Goal: Task Accomplishment & Management: Manage account settings

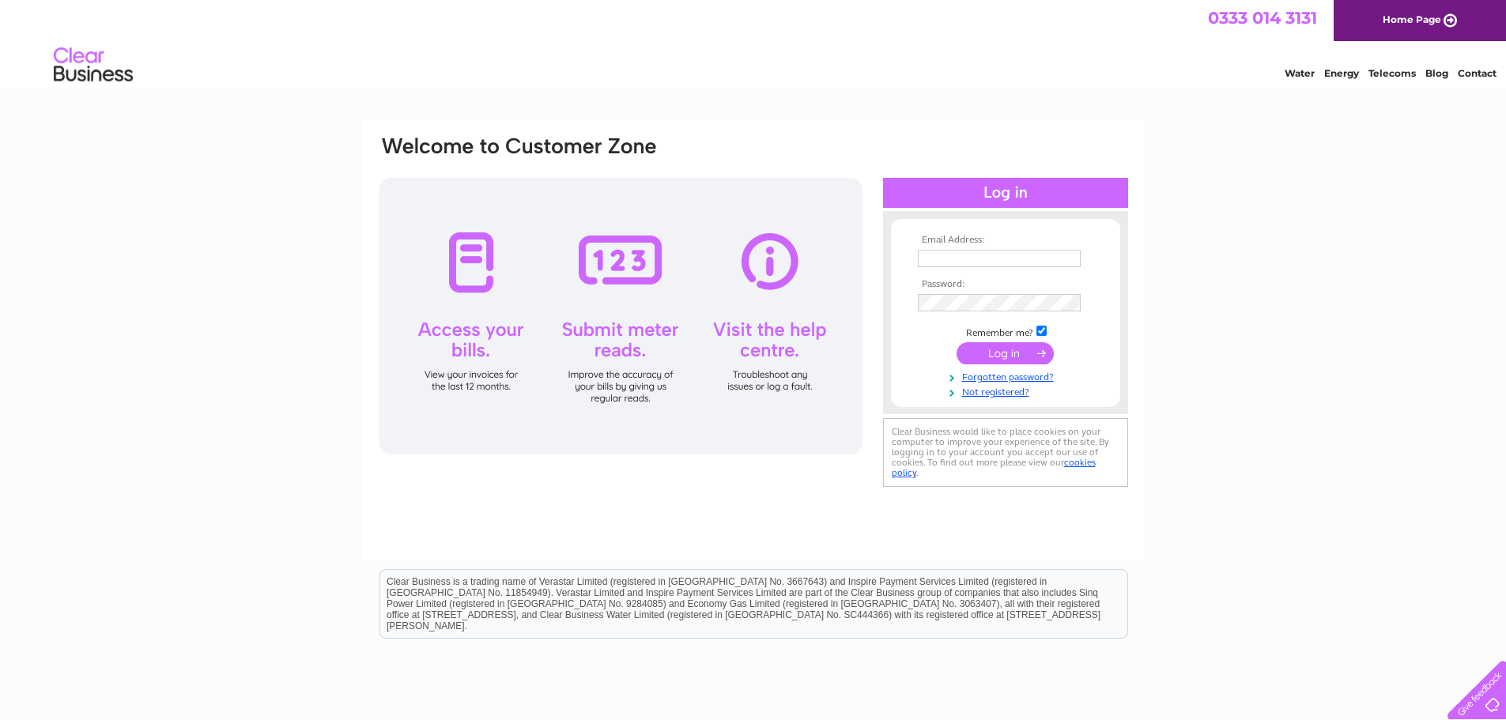
type input "accounts@harlequinmail.co.uk"
click at [1019, 256] on input "accounts@harlequinmail.co.uk" at bounding box center [1000, 259] width 164 height 19
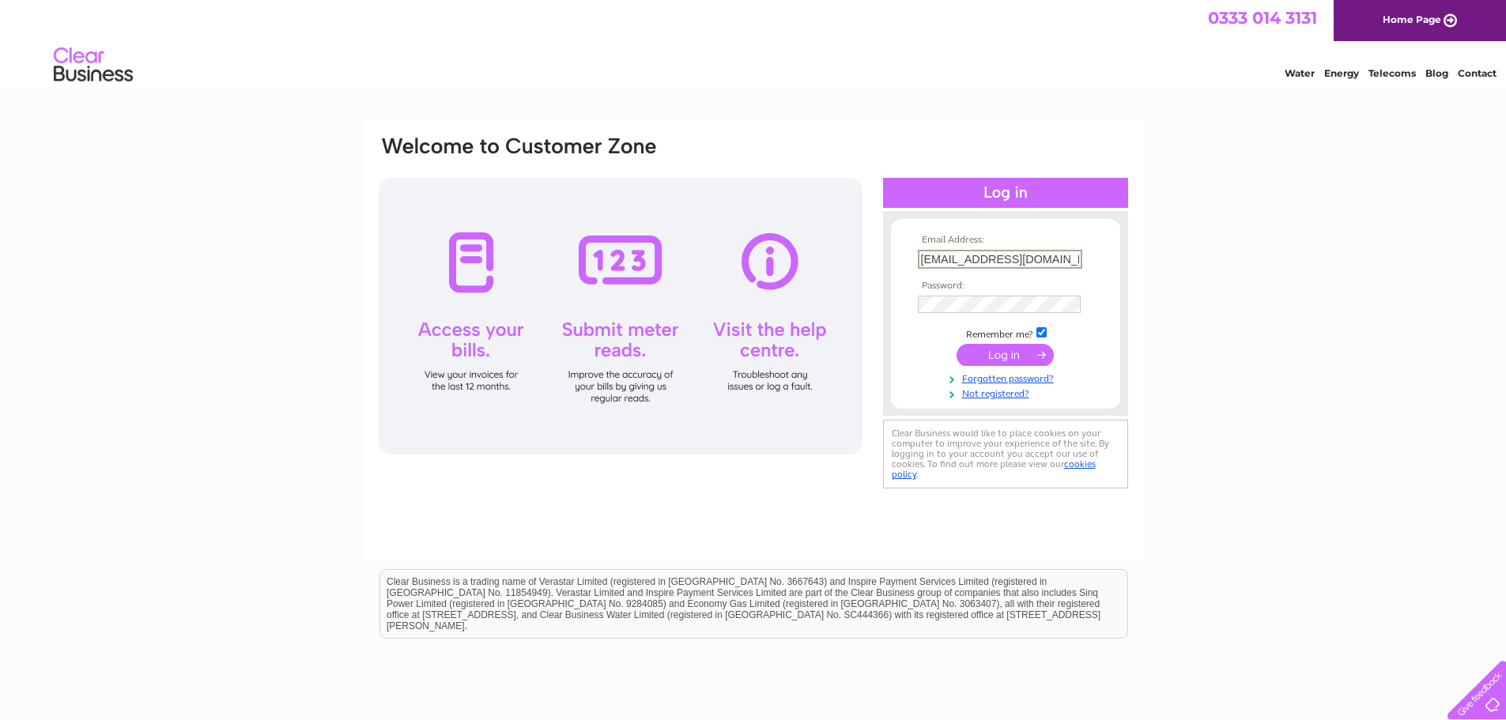
click at [1019, 256] on input "accounts@harlequinmail.co.uk" at bounding box center [1000, 259] width 164 height 19
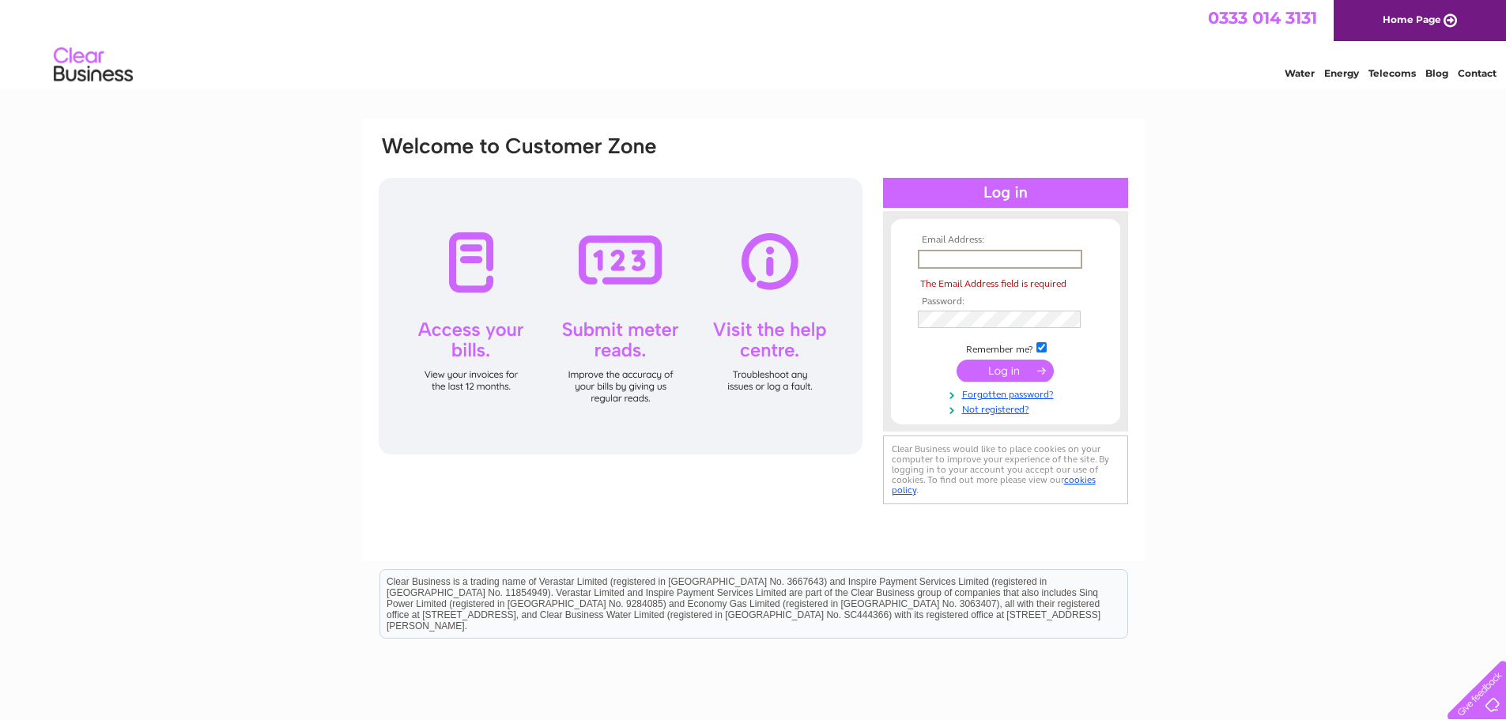
paste input "30302519"
type input "30302519"
click at [1221, 288] on div "Email Address: 30302519 Invalid Email Address Password:" at bounding box center [753, 475] width 1506 height 713
drag, startPoint x: 1006, startPoint y: 263, endPoint x: 803, endPoint y: 276, distance: 203.6
click at [803, 276] on div "Email Address: 30302519 Invalid Email Address Password:" at bounding box center [753, 321] width 753 height 374
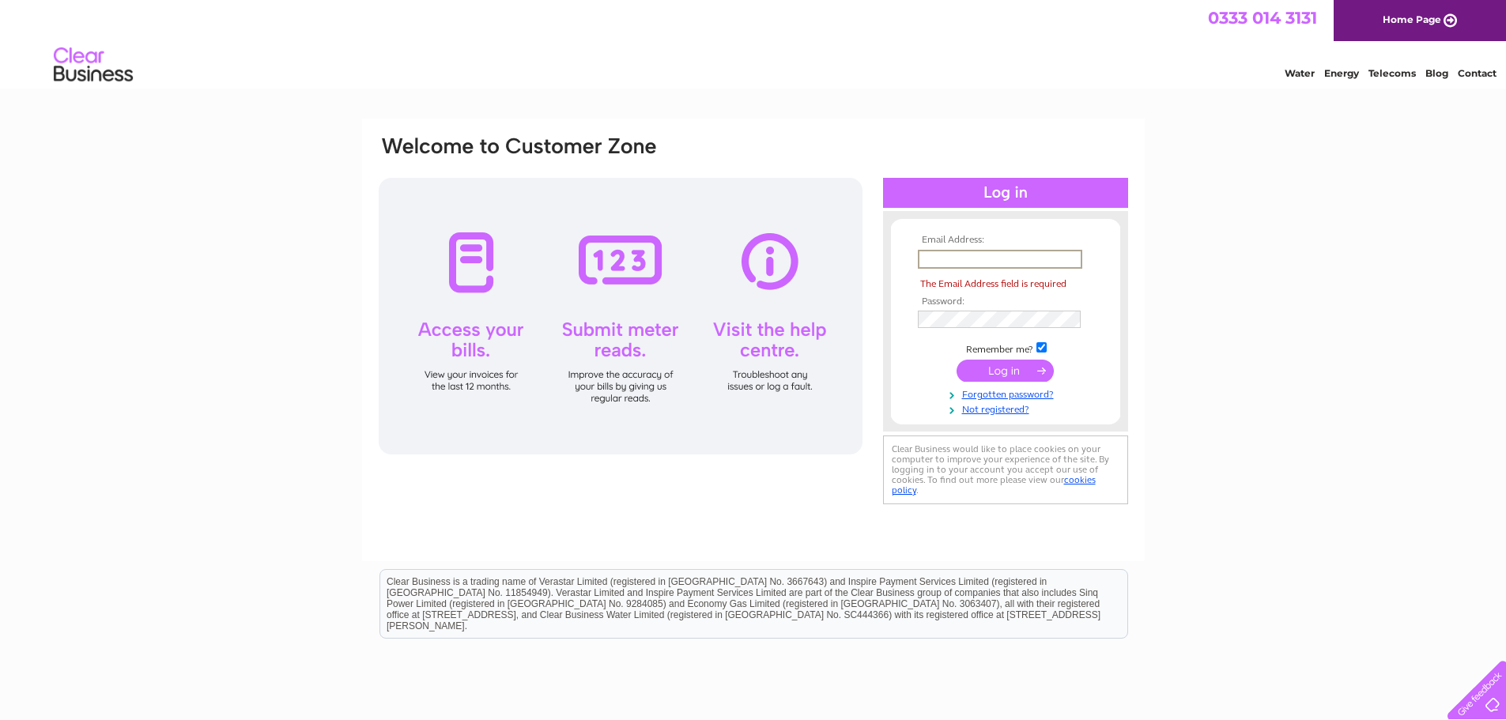
type input "accounts@harlequinmail.co.uk"
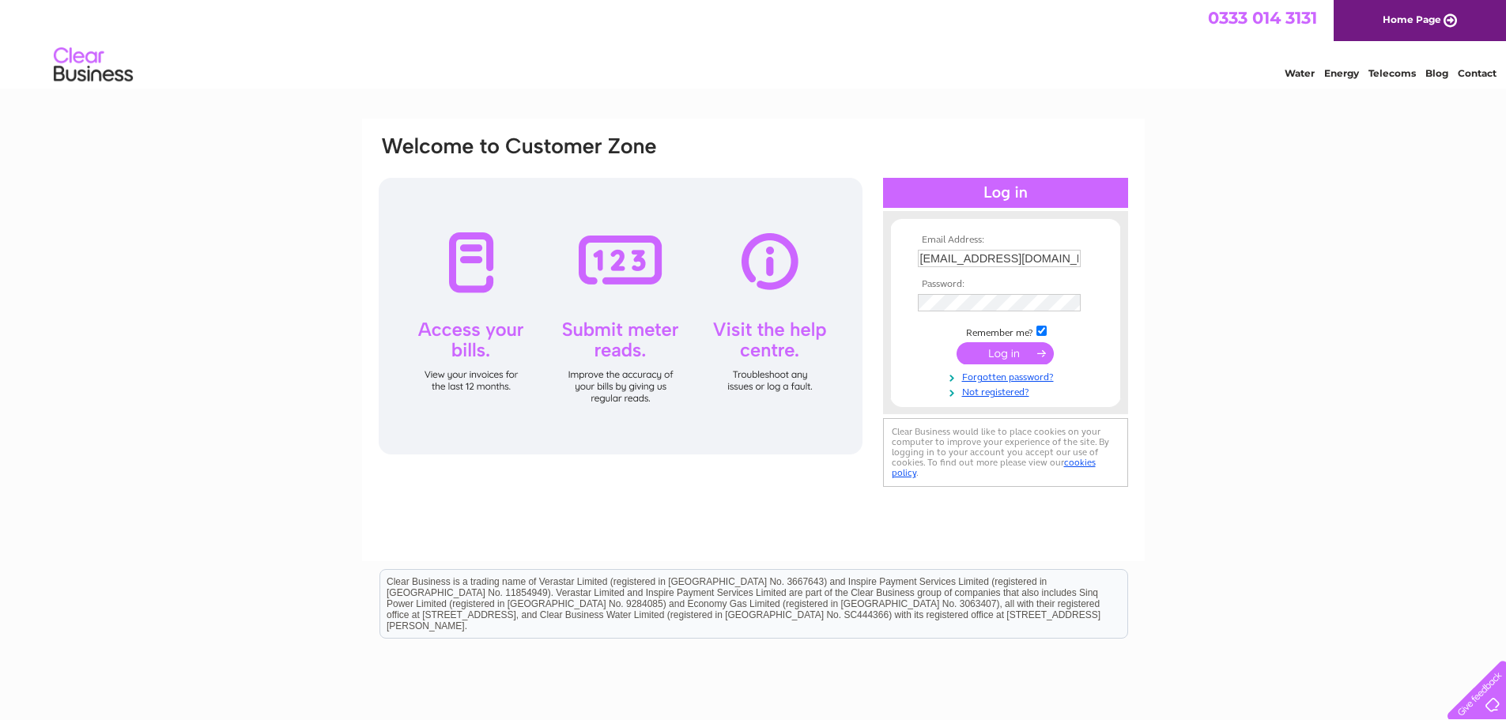
click at [1027, 357] on input "submit" at bounding box center [1005, 353] width 97 height 22
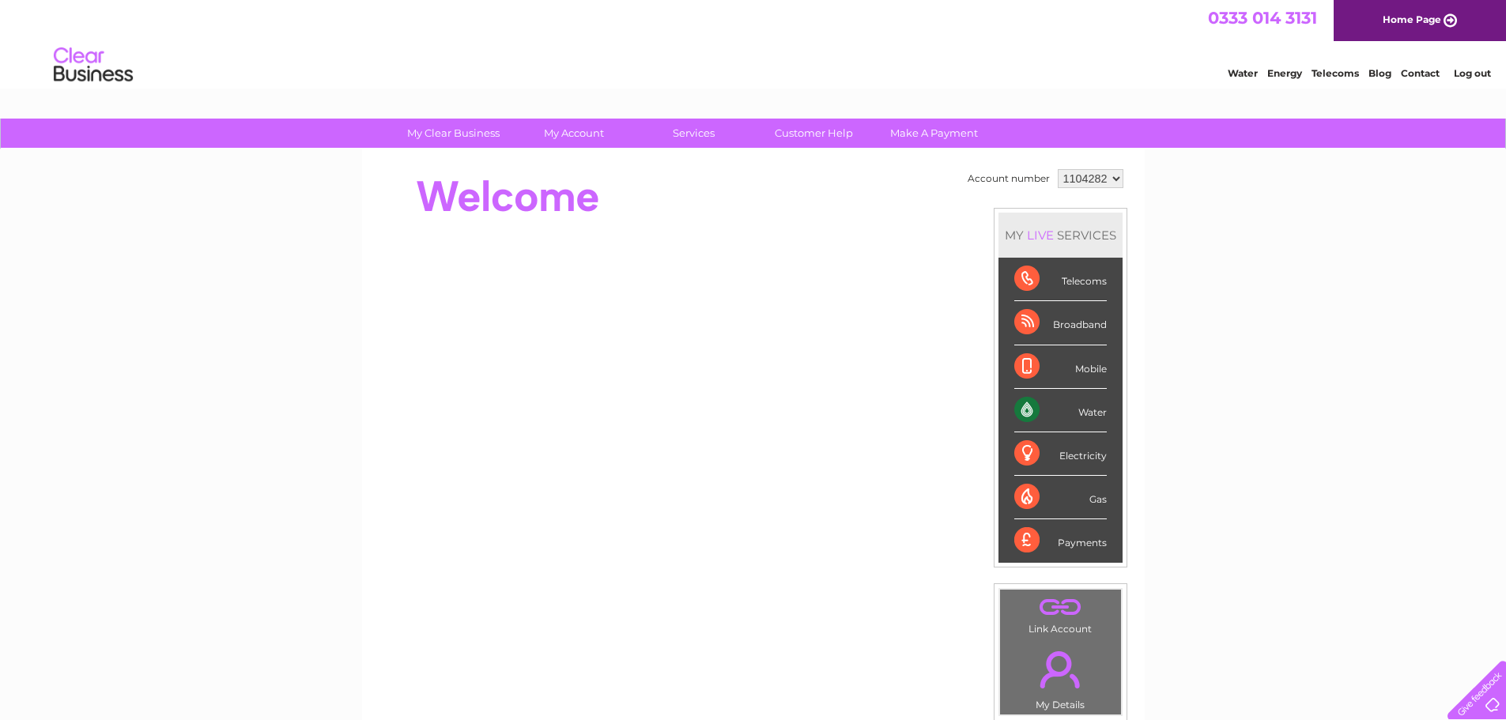
click at [1088, 412] on div "Water" at bounding box center [1060, 410] width 92 height 43
click at [1021, 407] on div "Water" at bounding box center [1060, 410] width 92 height 43
click at [1228, 70] on link "Water" at bounding box center [1243, 73] width 30 height 12
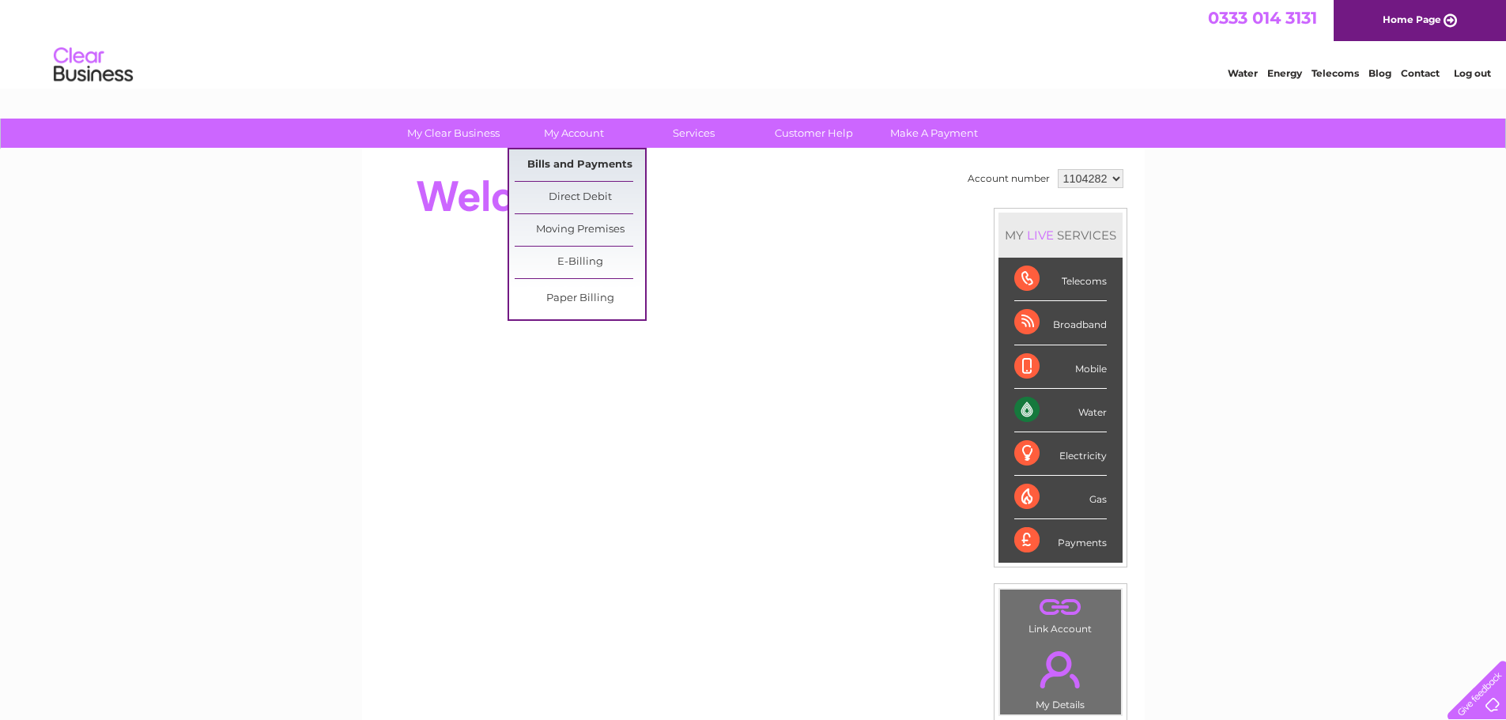
click at [588, 168] on link "Bills and Payments" at bounding box center [580, 165] width 130 height 32
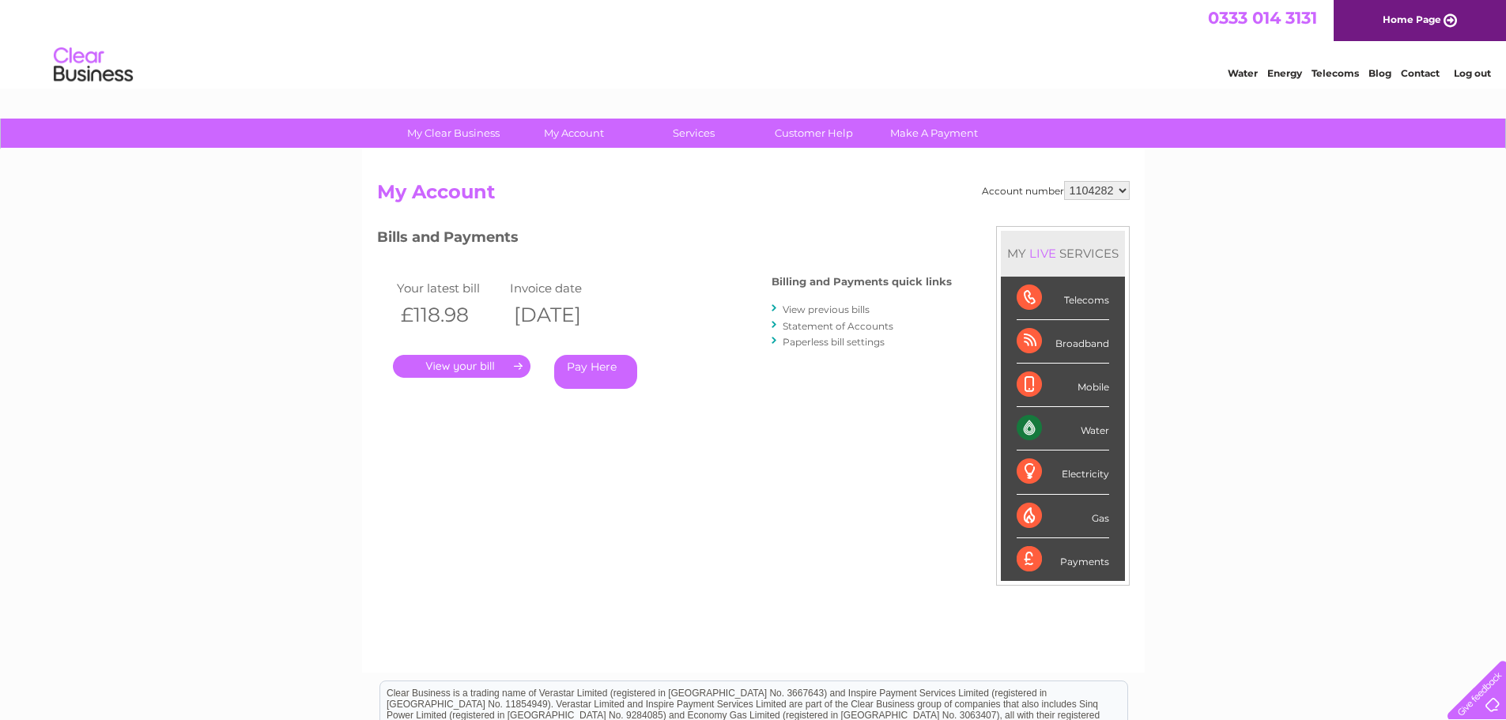
click at [1102, 192] on select "1104282 1104284 1104289 1122280 1142335 1149262" at bounding box center [1097, 190] width 66 height 19
click at [1188, 191] on div "My Clear Business Login Details My Details My Preferences Link Account My Accou…" at bounding box center [753, 531] width 1506 height 825
